Goal: Information Seeking & Learning: Learn about a topic

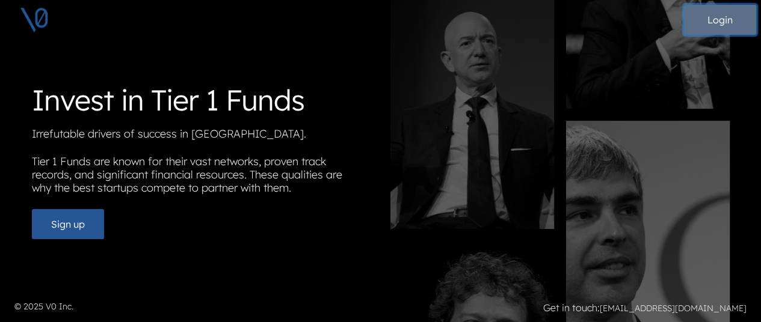
click at [730, 13] on button "Login" at bounding box center [720, 20] width 72 height 30
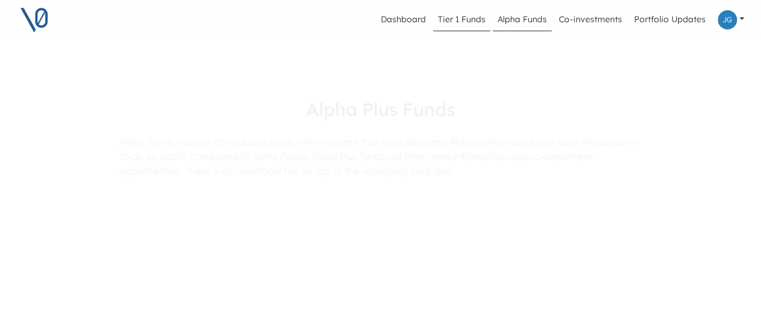
click at [458, 25] on link "Tier 1 Funds" at bounding box center [461, 19] width 57 height 23
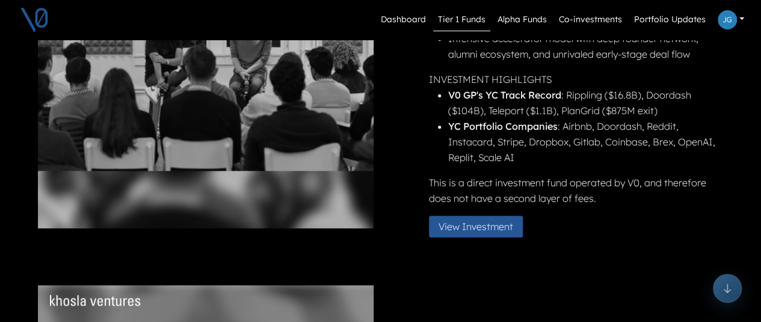
scroll to position [238, 0]
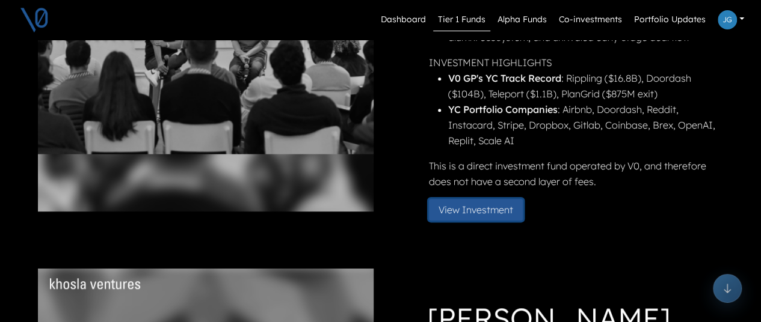
click at [461, 210] on button "View Investment" at bounding box center [476, 210] width 94 height 22
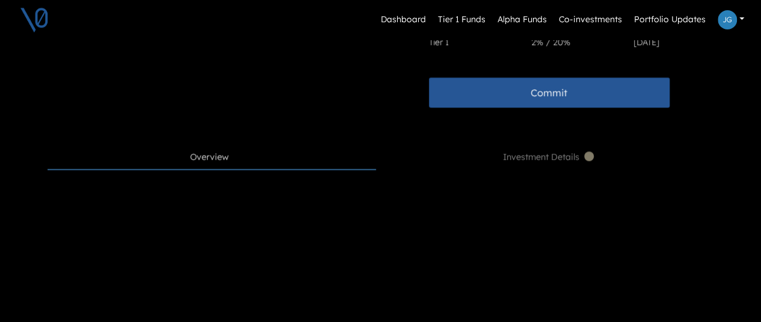
scroll to position [434, 0]
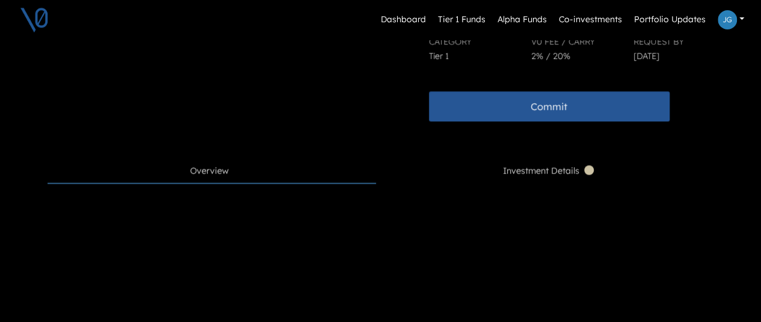
click at [519, 165] on span "Investment Details" at bounding box center [549, 171] width 93 height 13
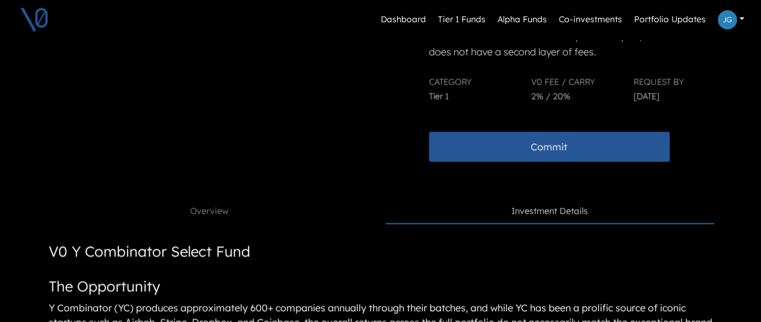
scroll to position [398, 0]
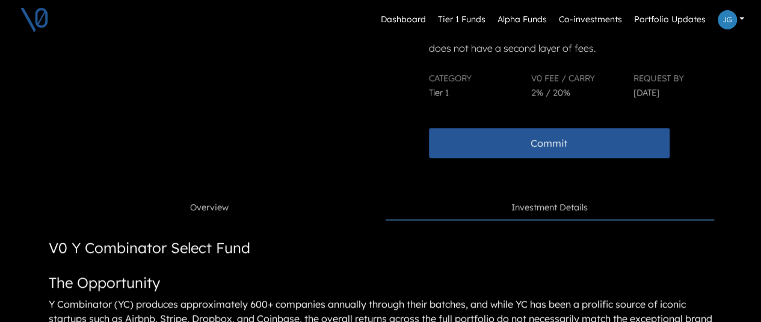
click at [196, 210] on span "Overview" at bounding box center [209, 208] width 39 height 13
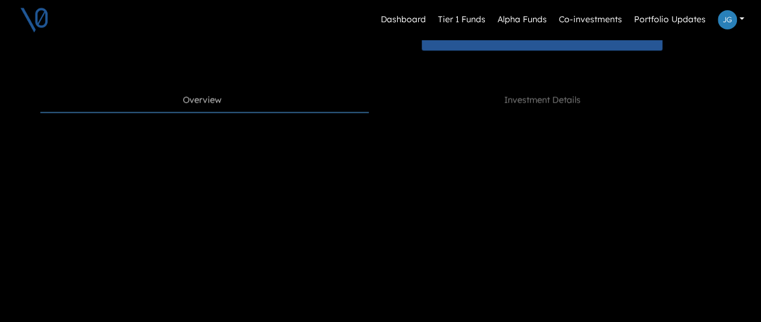
scroll to position [506, 13]
click at [521, 100] on span "Investment Details" at bounding box center [542, 99] width 76 height 13
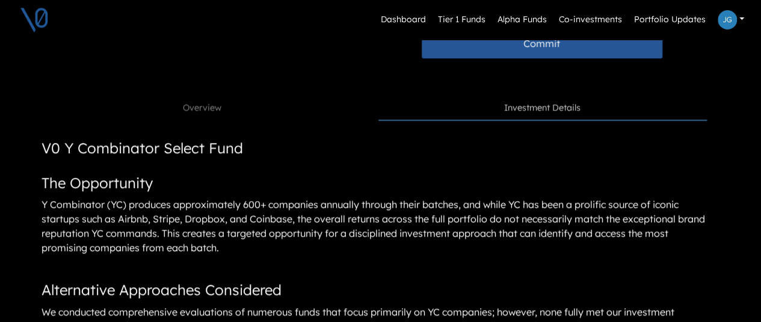
scroll to position [496, 13]
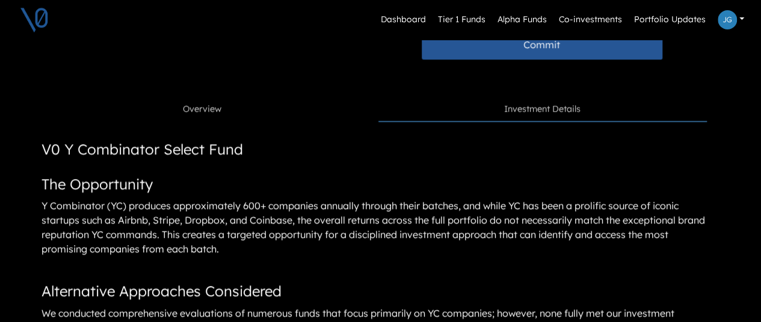
click at [198, 114] on span "Overview" at bounding box center [202, 109] width 39 height 13
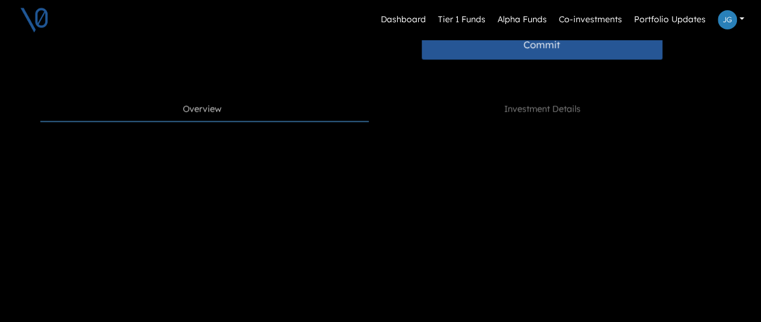
click at [534, 95] on div "Back V0 Y Combinator Select Fund FUND OVERVIEW Operated by V0 to invest into th…" at bounding box center [374, 201] width 686 height 1271
click at [510, 117] on link "Investment Details" at bounding box center [542, 109] width 329 height 23
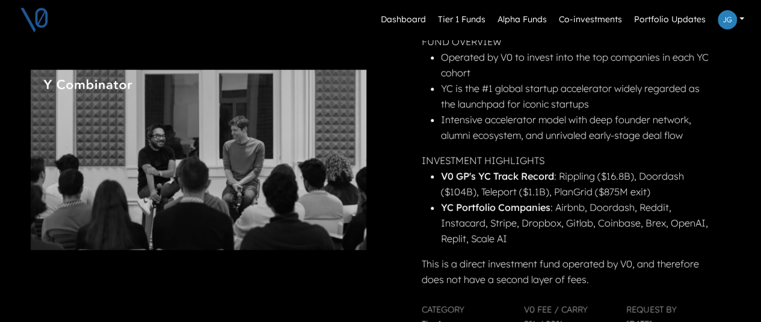
scroll to position [428, 13]
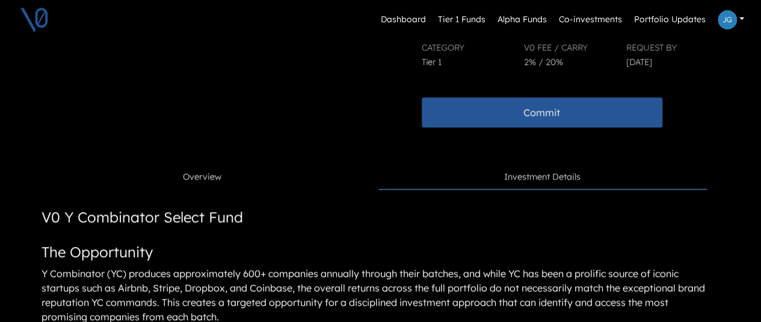
click at [211, 175] on span "Overview" at bounding box center [202, 177] width 39 height 13
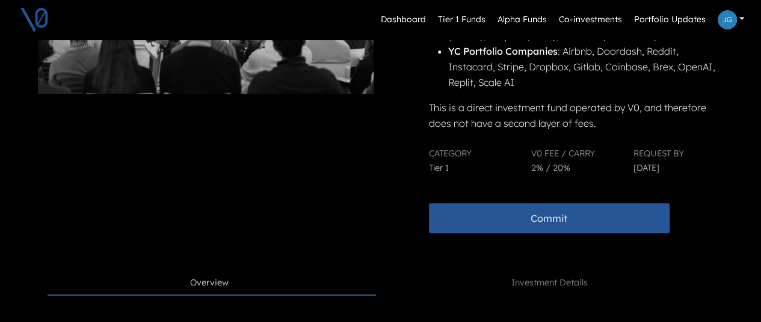
scroll to position [476, 0]
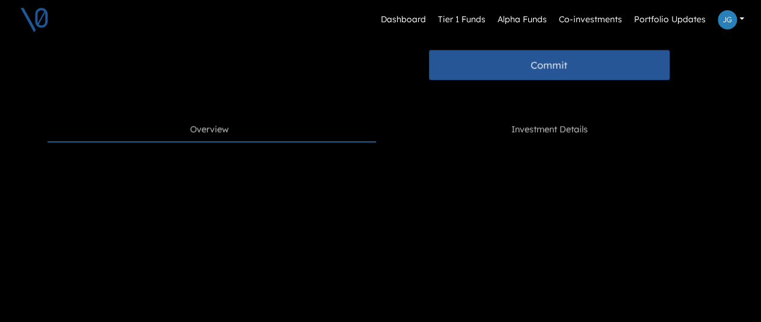
click at [524, 127] on span "Investment Details" at bounding box center [549, 129] width 76 height 13
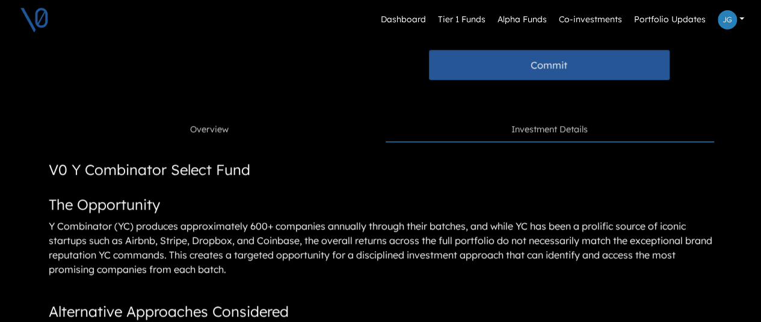
click at [220, 135] on span "Overview" at bounding box center [209, 129] width 39 height 13
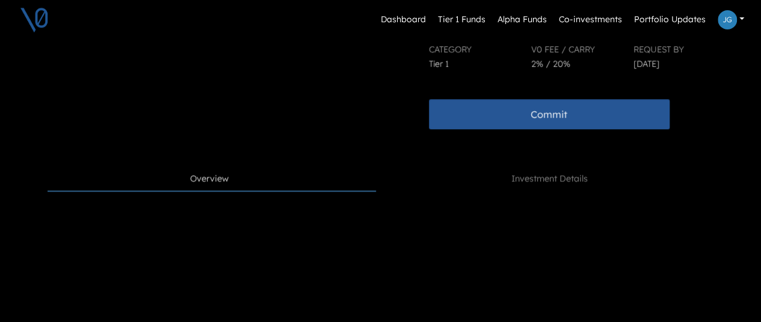
scroll to position [427, 0]
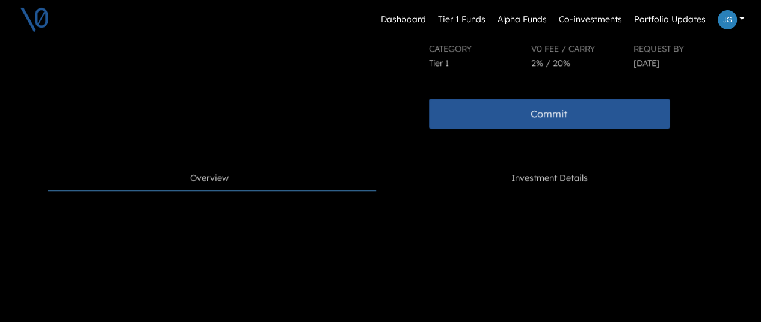
click at [517, 180] on span "Investment Details" at bounding box center [549, 178] width 76 height 13
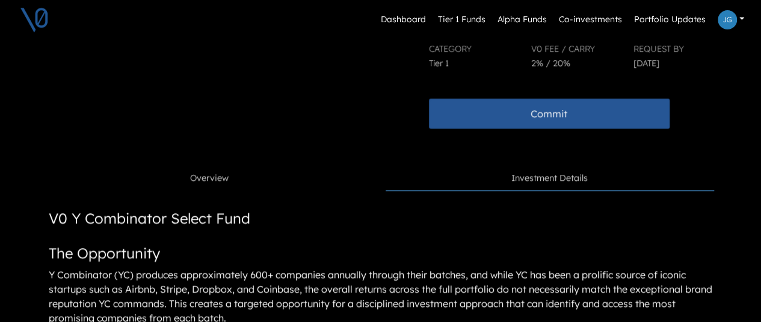
click at [229, 182] on span "Overview" at bounding box center [209, 178] width 39 height 13
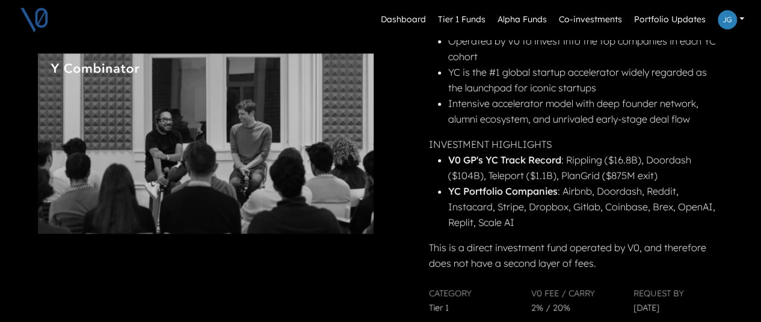
scroll to position [183, 0]
